Goal: Transaction & Acquisition: Subscribe to service/newsletter

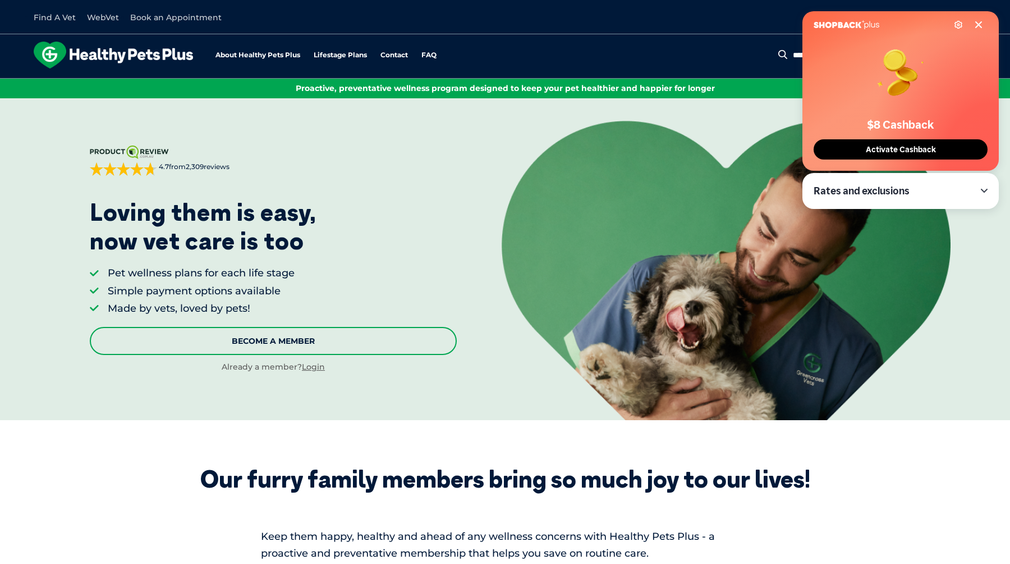
click at [304, 344] on link "Become A Member" at bounding box center [273, 341] width 367 height 28
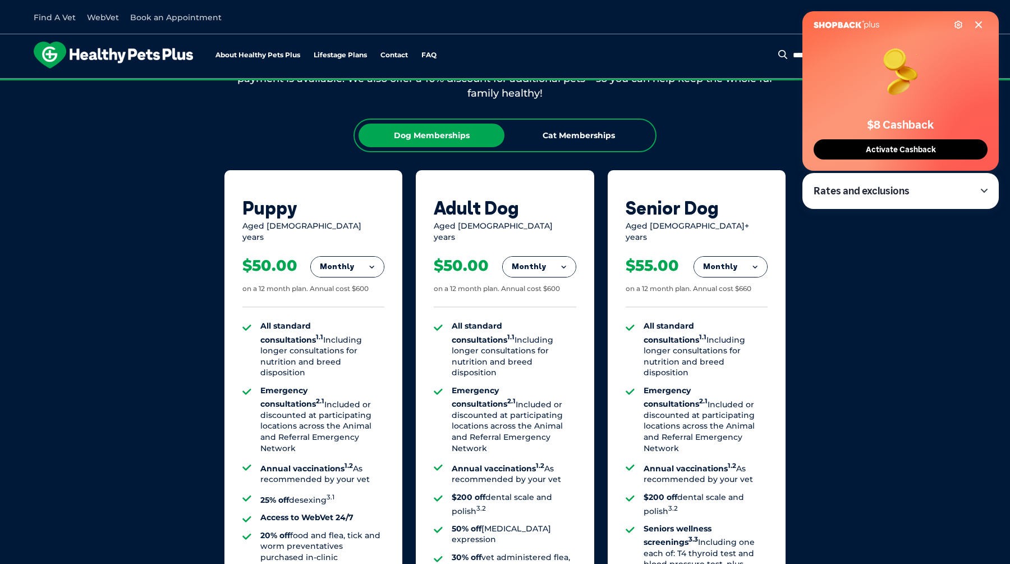
scroll to position [696, 0]
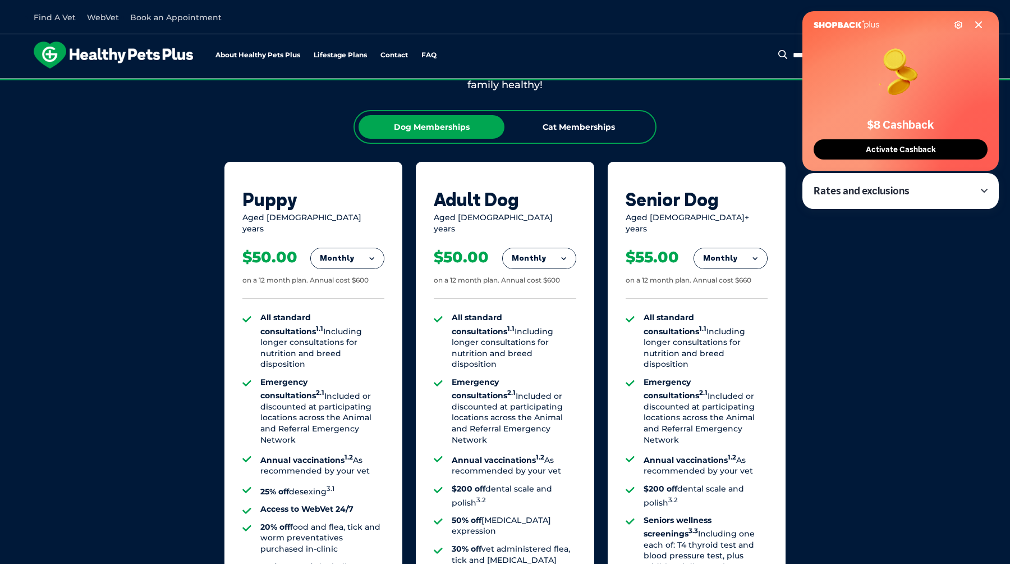
click at [368, 256] on button "Monthly" at bounding box center [347, 258] width 73 height 20
click at [357, 324] on li "Yearly" at bounding box center [347, 335] width 73 height 26
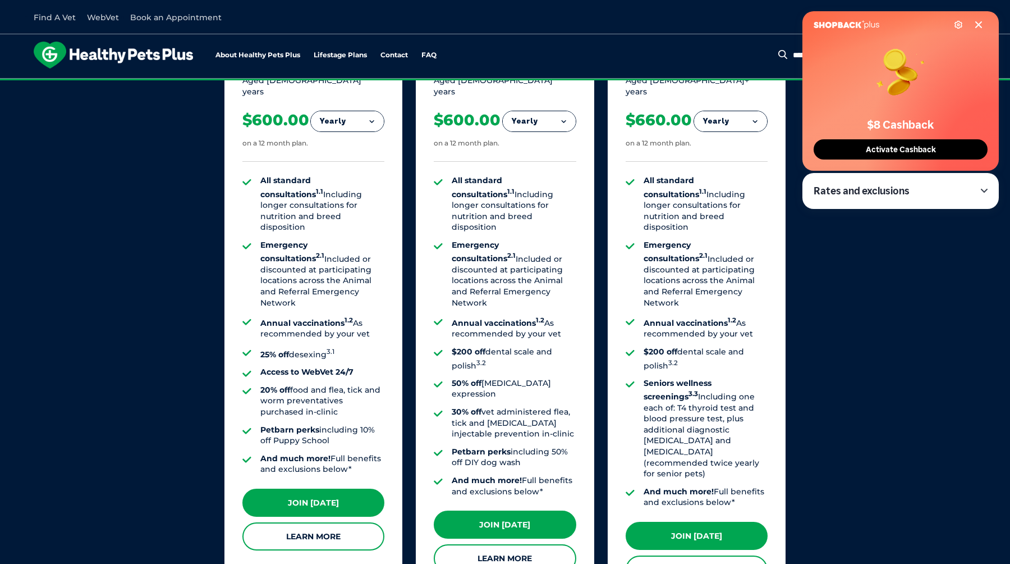
scroll to position [825, 0]
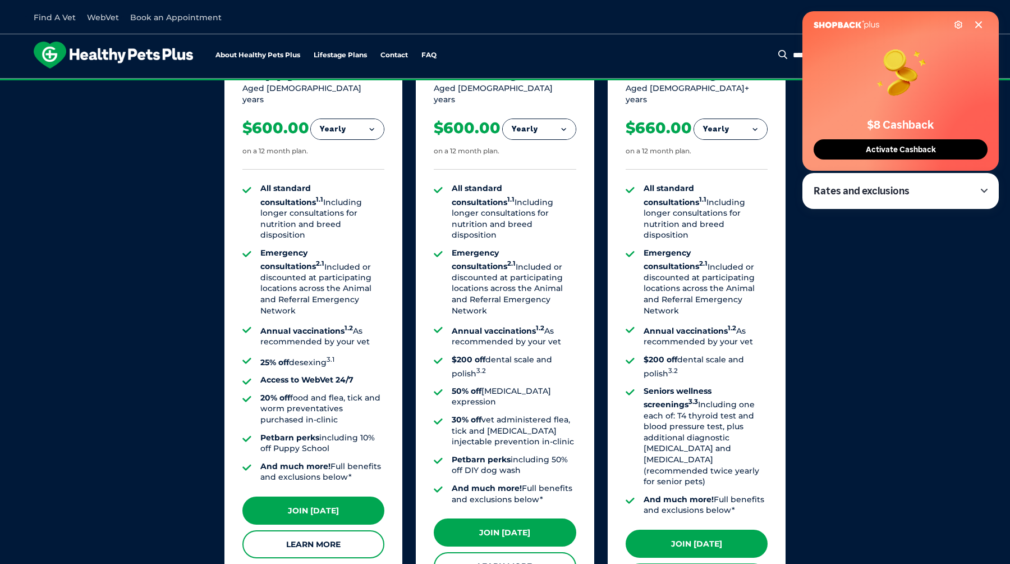
click at [368, 126] on button "Yearly" at bounding box center [347, 129] width 73 height 20
click at [364, 168] on li "Monthly" at bounding box center [347, 179] width 73 height 26
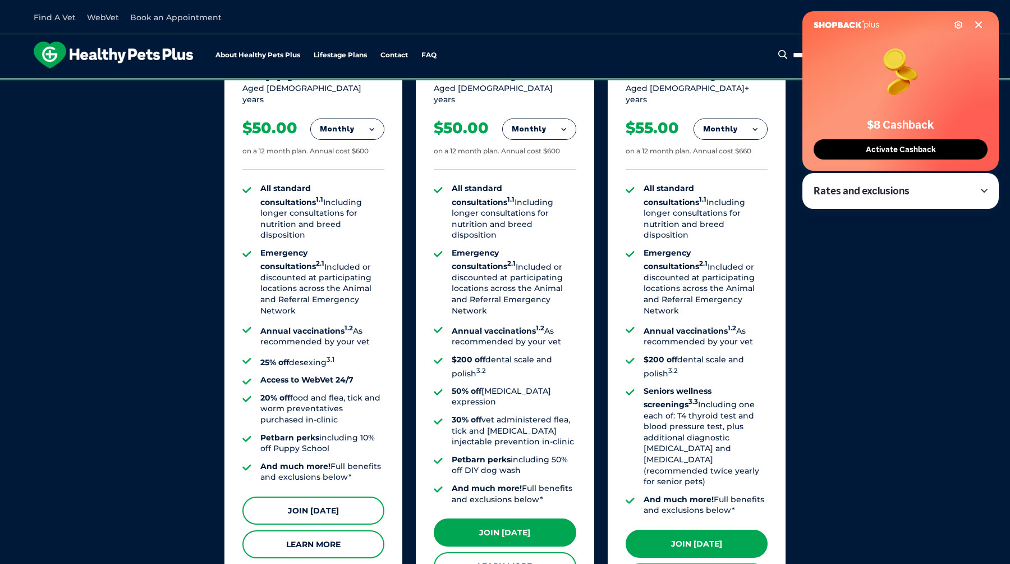
click at [309, 498] on link "Join [DATE]" at bounding box center [314, 510] width 142 height 28
click at [980, 25] on icon at bounding box center [979, 25] width 6 height 6
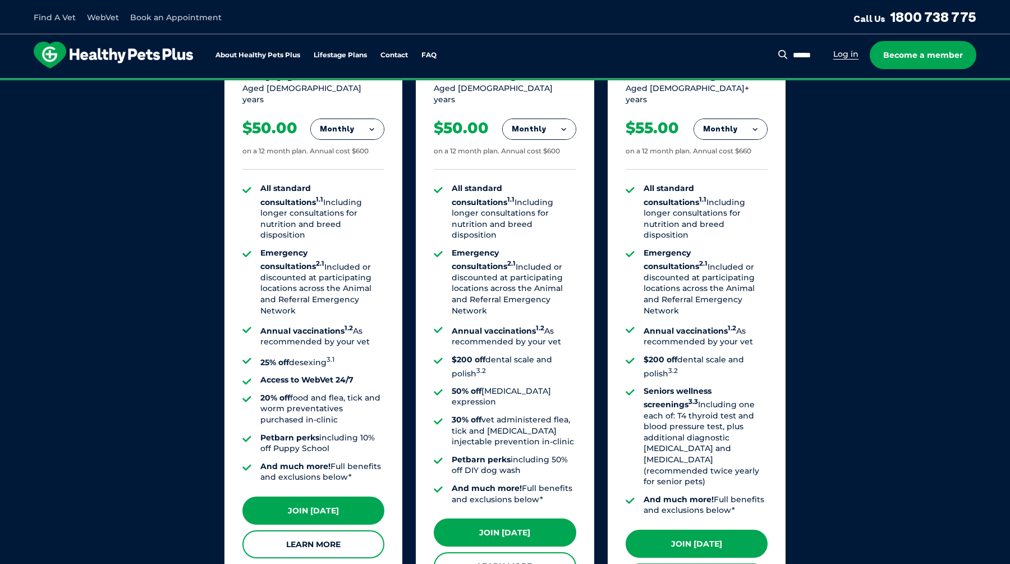
click at [850, 52] on link "Log in" at bounding box center [846, 54] width 25 height 11
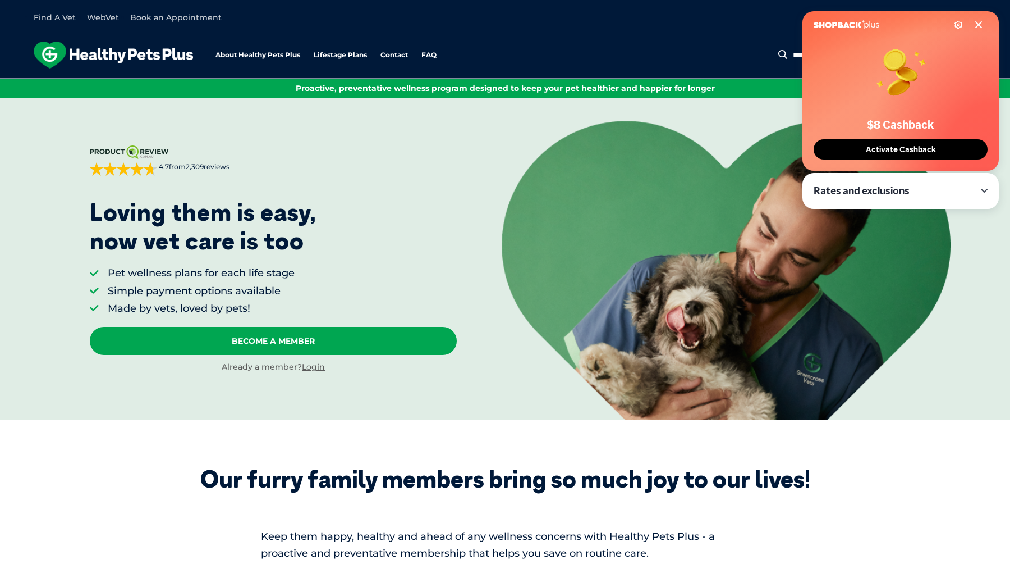
click at [977, 20] on div "Settings $8 Cashback Activate Cashback" at bounding box center [901, 90] width 196 height 159
click at [978, 22] on icon at bounding box center [979, 24] width 9 height 9
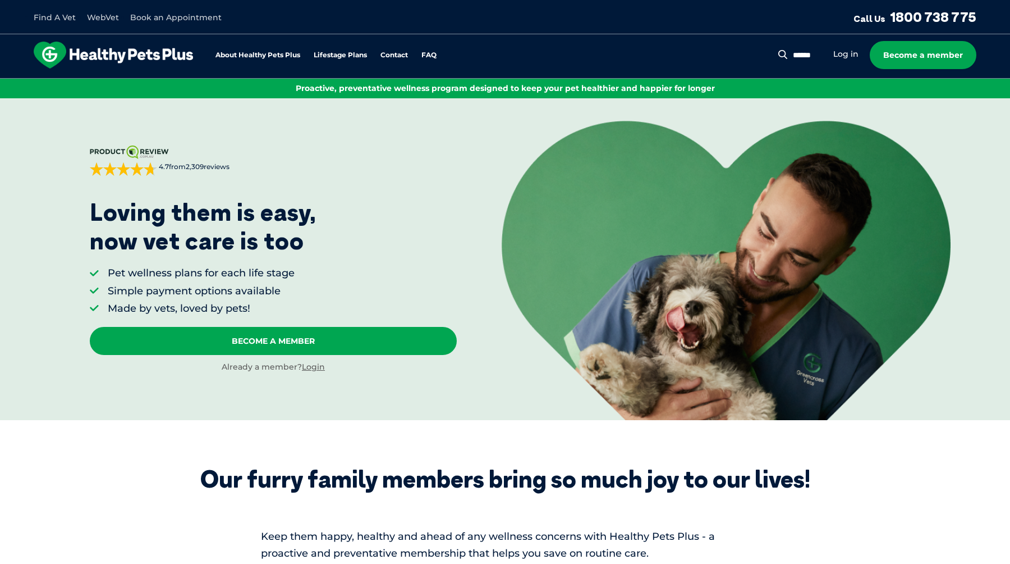
click at [317, 372] on div "Already a member? Login" at bounding box center [273, 367] width 367 height 11
click at [318, 369] on link "Login" at bounding box center [313, 367] width 23 height 10
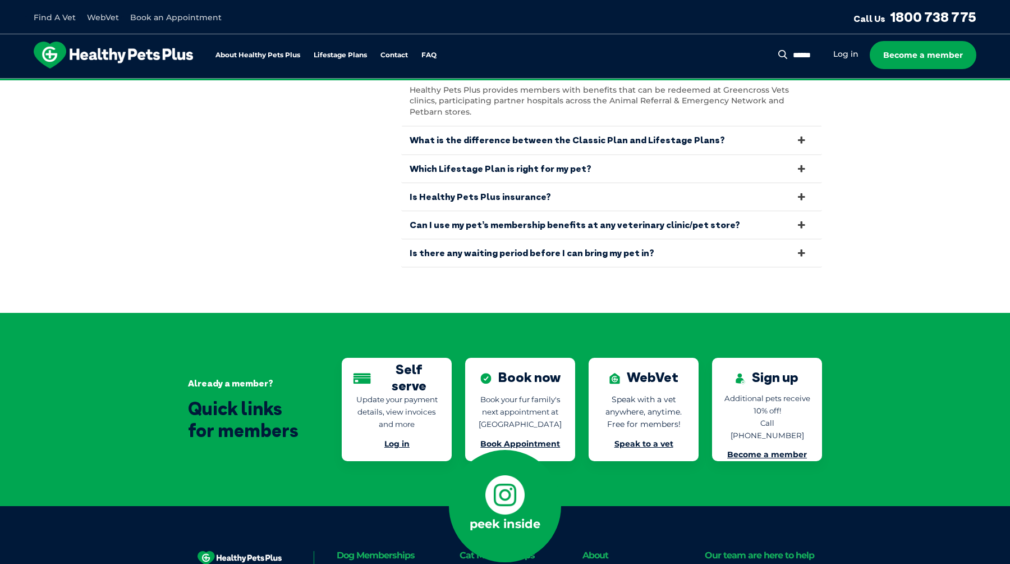
scroll to position [2307, 0]
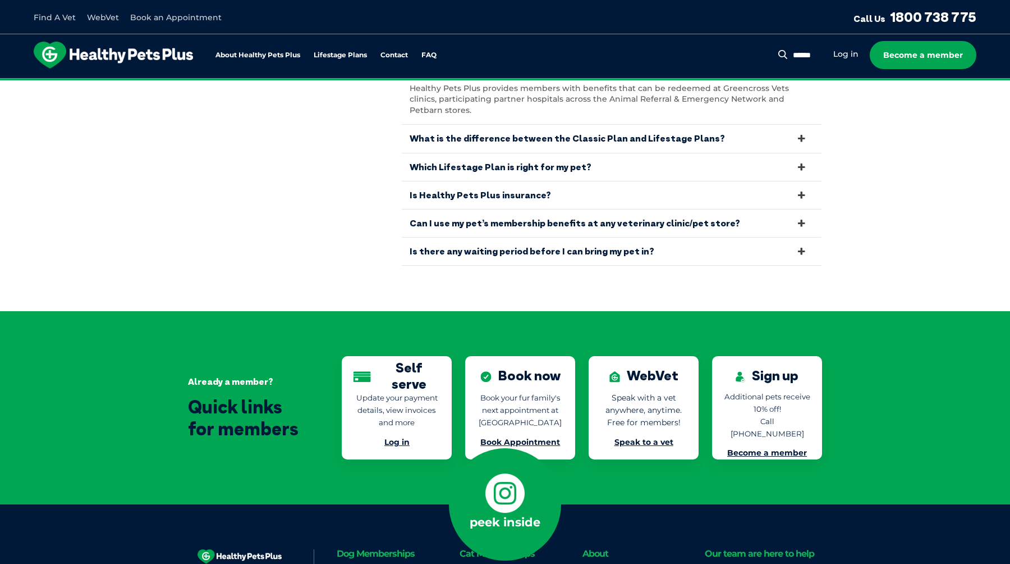
click at [647, 437] on link "Speak to a vet" at bounding box center [644, 442] width 59 height 10
click at [551, 437] on link "Book Appointment" at bounding box center [521, 442] width 80 height 10
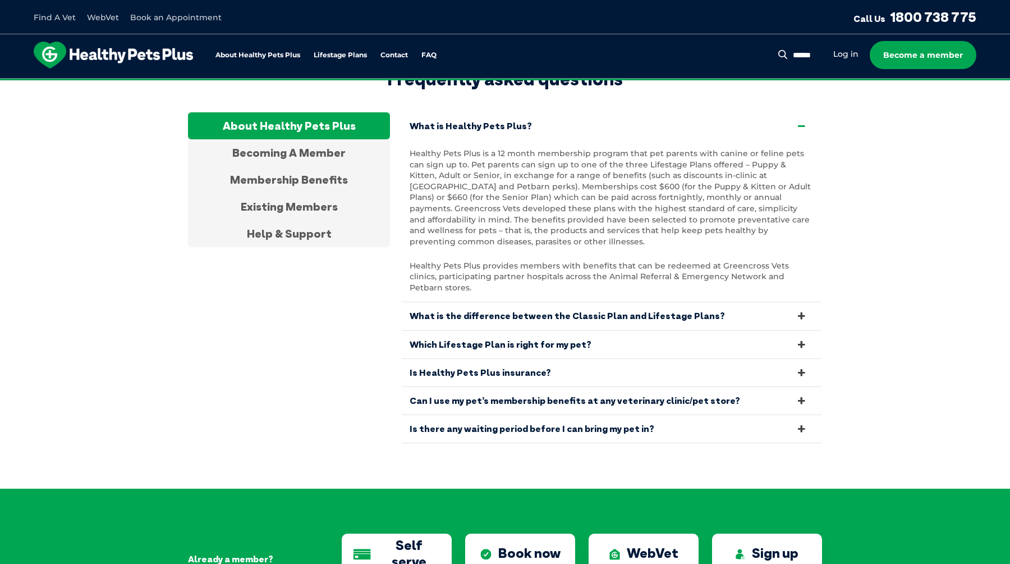
scroll to position [2125, 0]
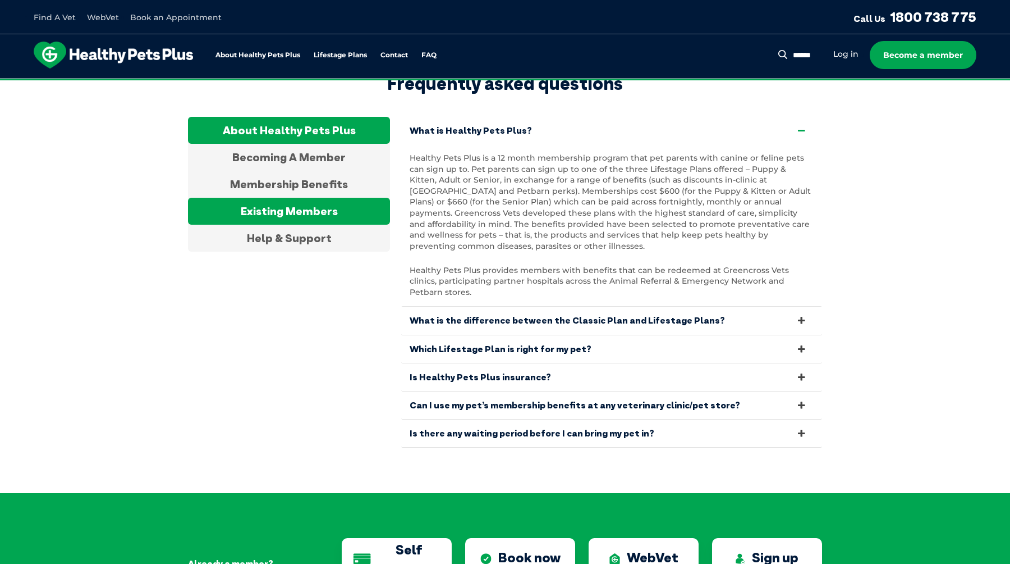
click at [332, 202] on div "Existing Members" at bounding box center [289, 211] width 202 height 27
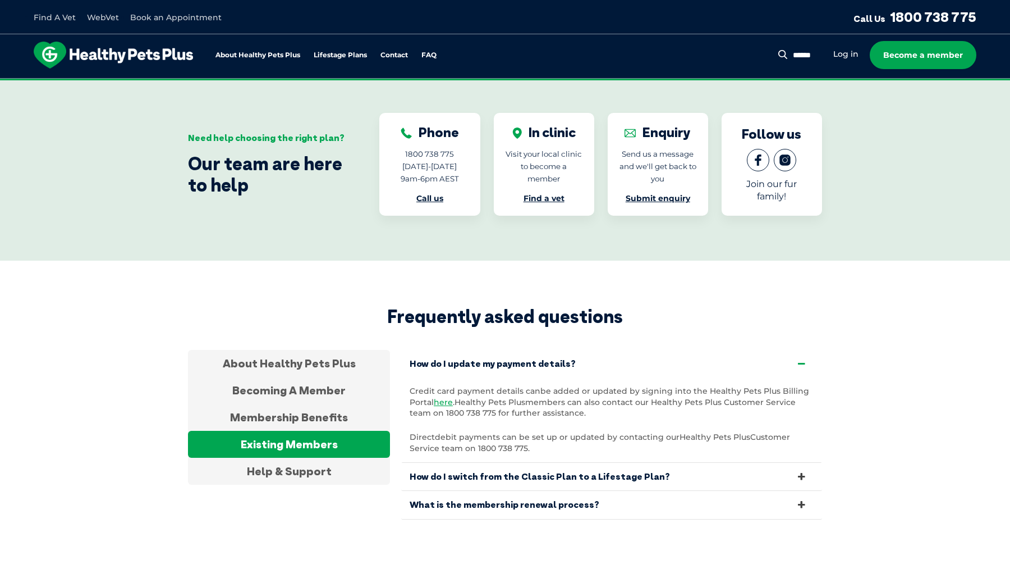
scroll to position [1892, 0]
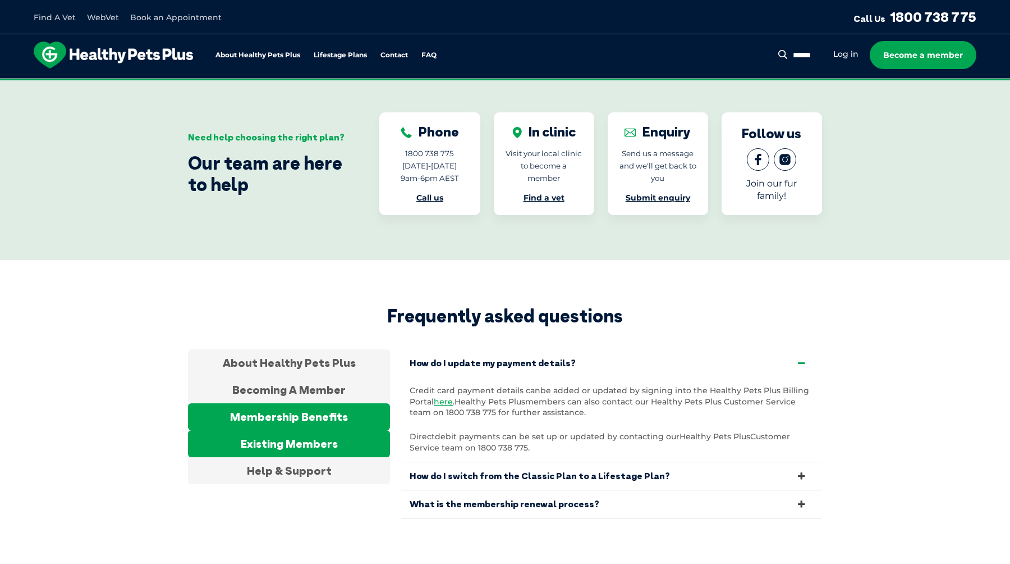
click at [310, 415] on div "Membership Benefits" at bounding box center [289, 416] width 202 height 27
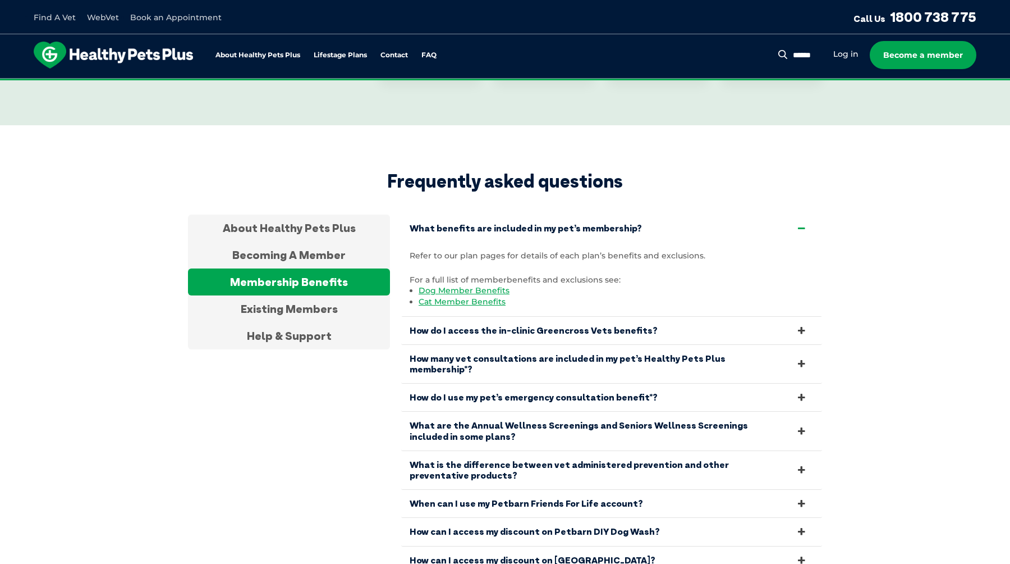
scroll to position [2028, 0]
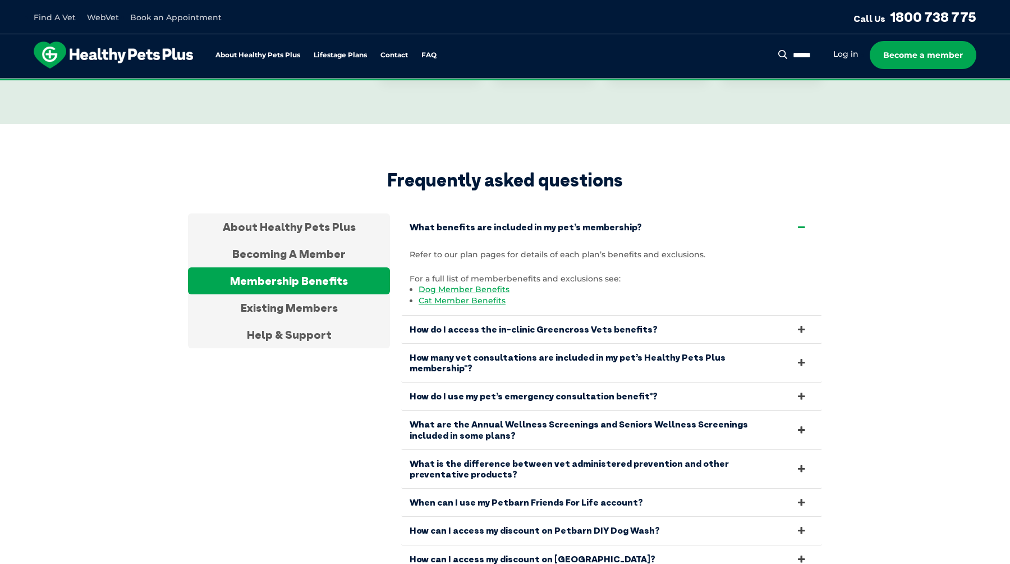
click at [729, 356] on link "How many vet consultations are included in my pet’s Healthy Pets Plus membershi…" at bounding box center [611, 363] width 421 height 38
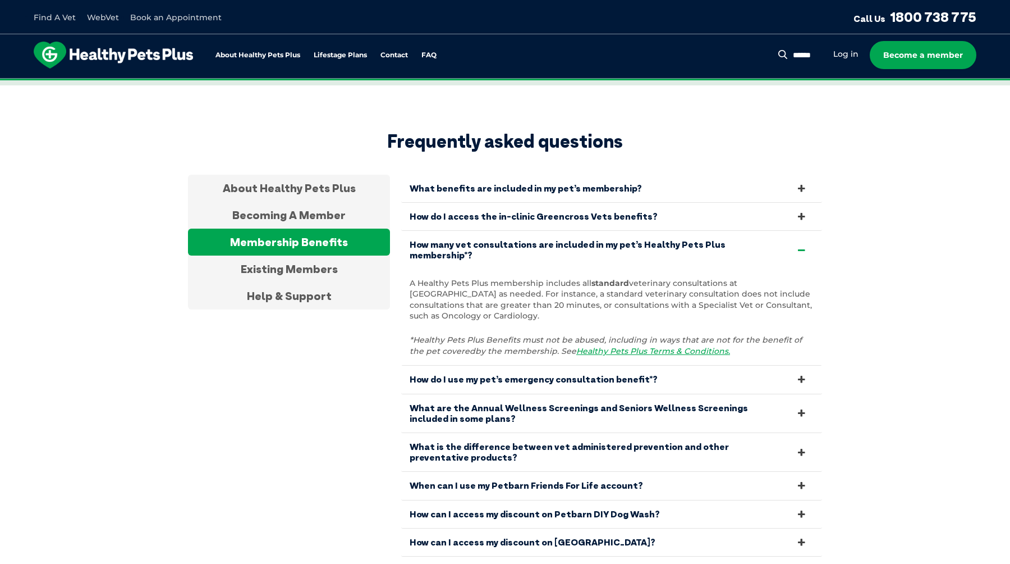
scroll to position [2070, 0]
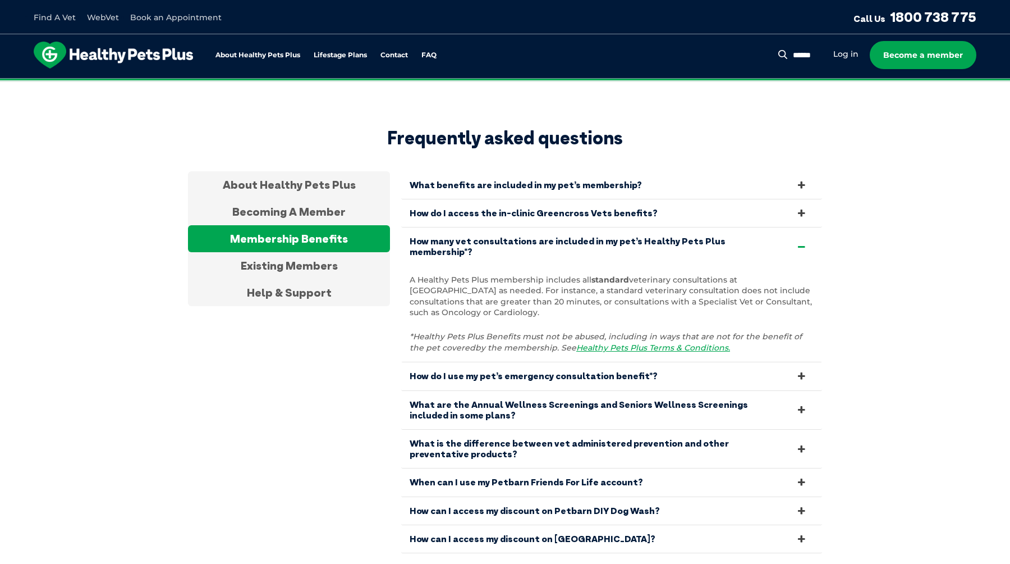
click at [786, 362] on link "How do I use my pet’s emergency consultation benefit*?" at bounding box center [611, 376] width 421 height 28
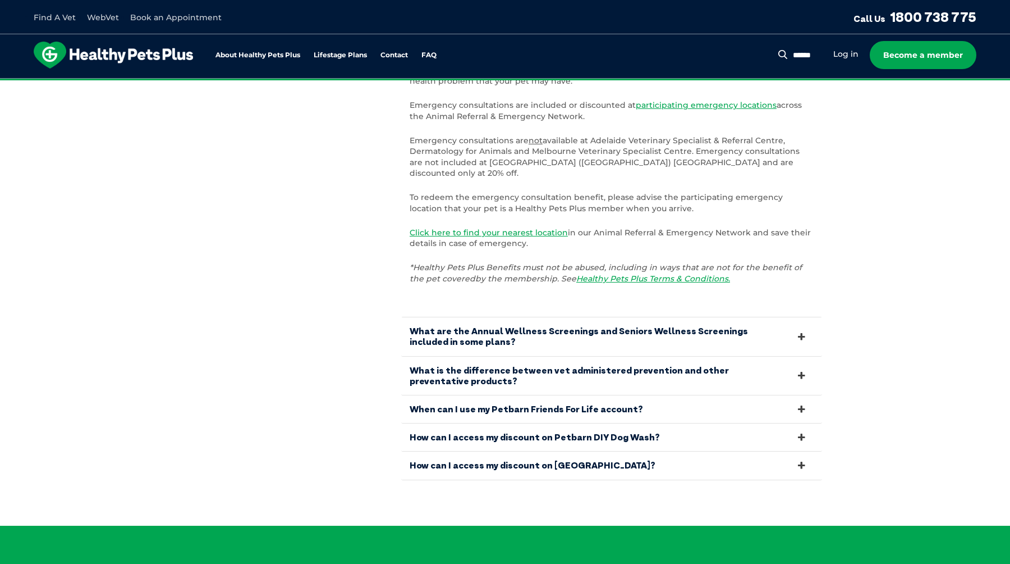
scroll to position [2309, 0]
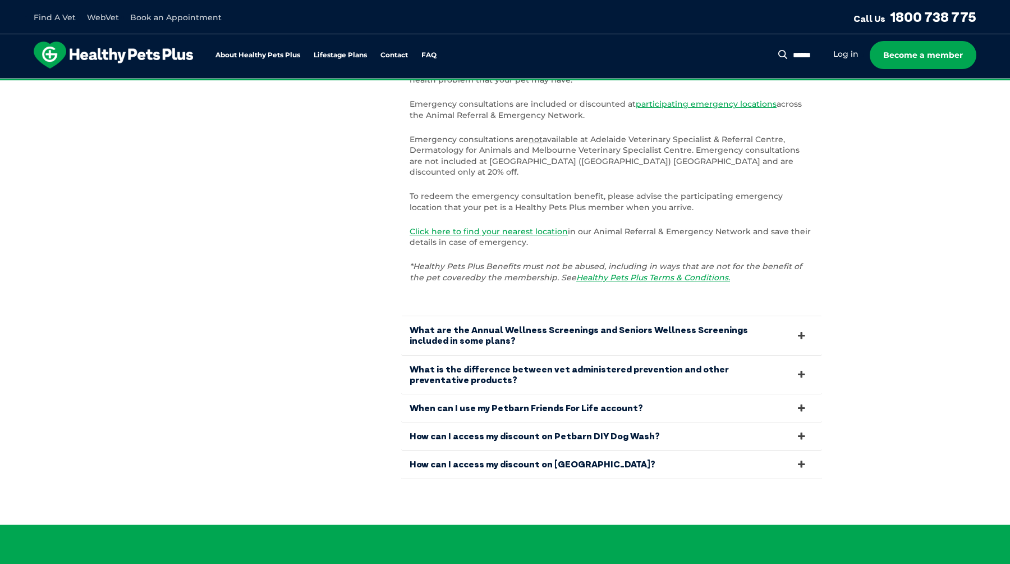
click at [786, 394] on link "When can I use my Petbarn Friends For Life account?" at bounding box center [611, 408] width 421 height 28
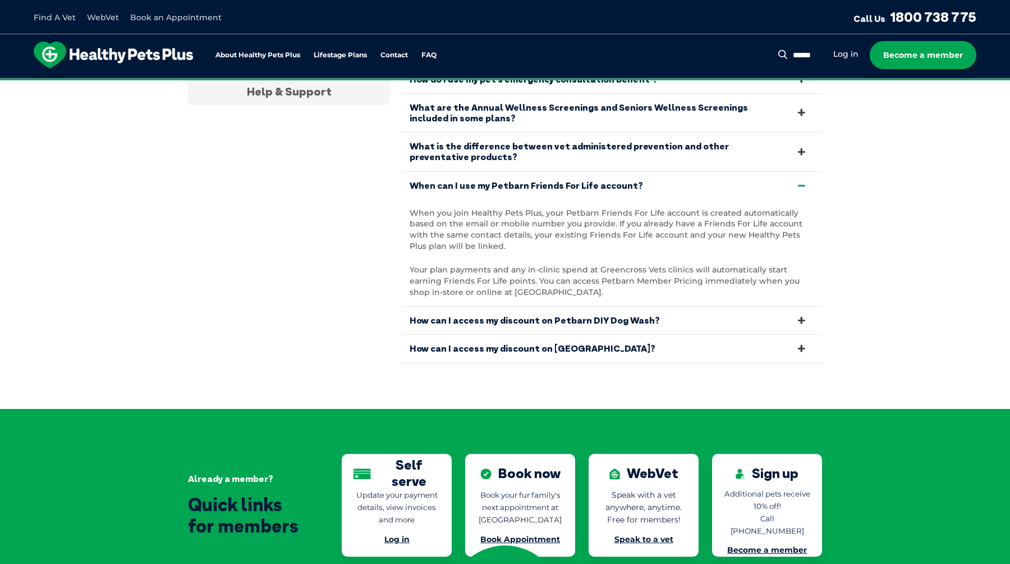
scroll to position [2263, 0]
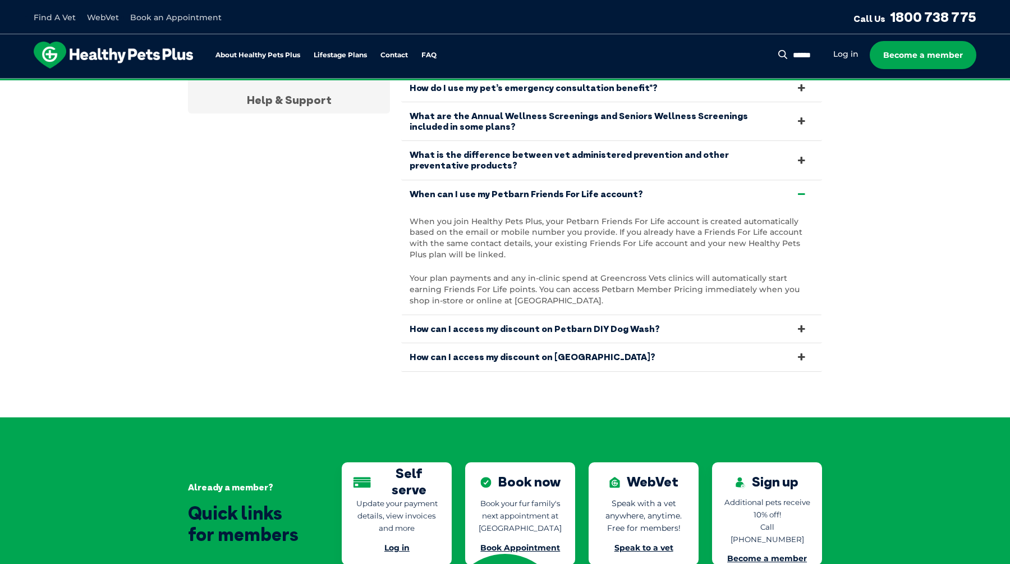
click at [794, 343] on link "How can I access my discount on [GEOGRAPHIC_DATA]?" at bounding box center [611, 357] width 421 height 28
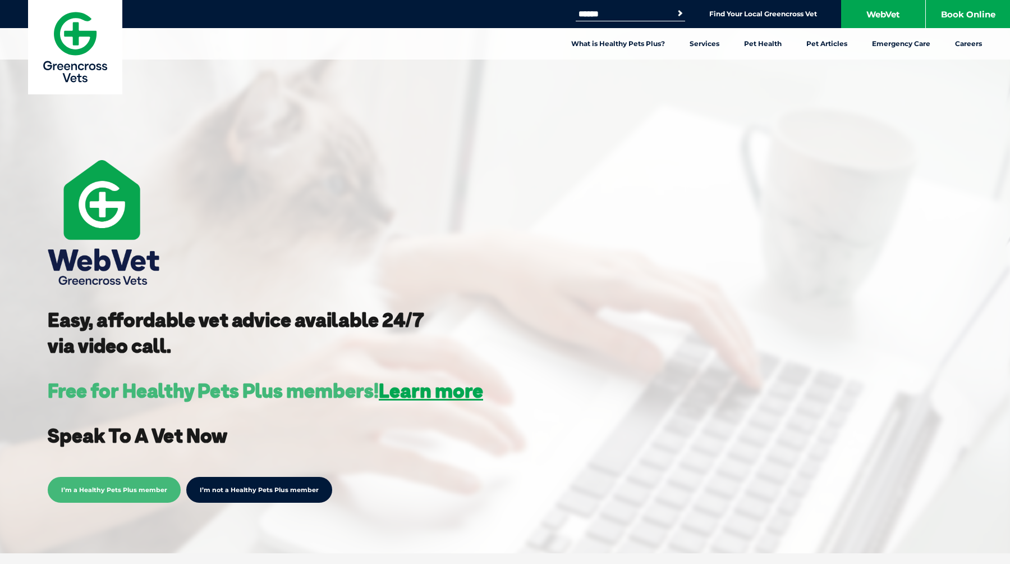
click at [153, 483] on span "I’m a Healthy Pets Plus member" at bounding box center [114, 490] width 133 height 26
click at [144, 490] on span "I’m a Healthy Pets Plus member" at bounding box center [114, 490] width 133 height 26
